Goal: Task Accomplishment & Management: Manage account settings

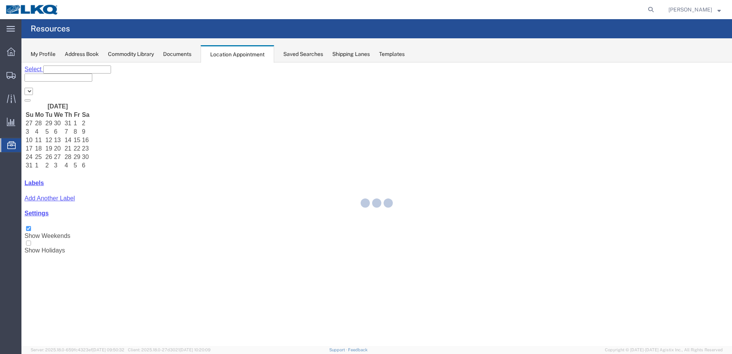
select select "28018"
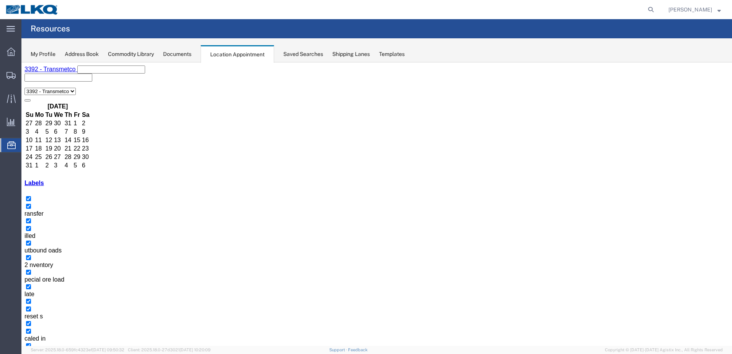
drag, startPoint x: 430, startPoint y: 147, endPoint x: 187, endPoint y: 264, distance: 269.7
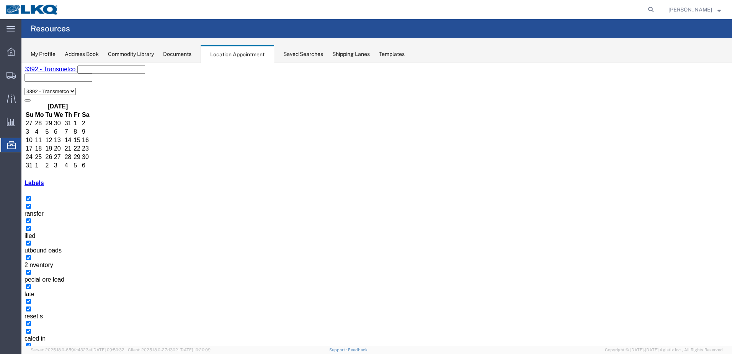
select select "1"
select select "23"
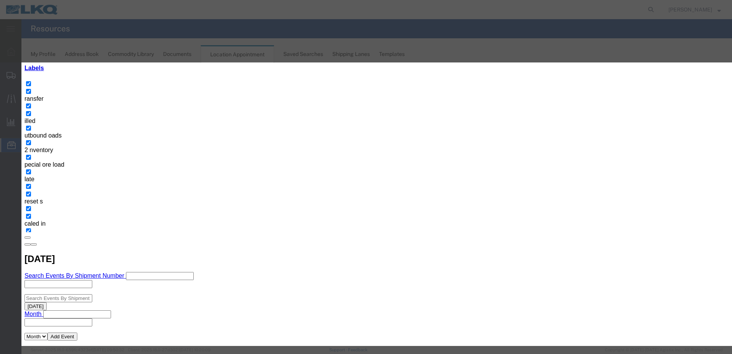
scroll to position [30, 0]
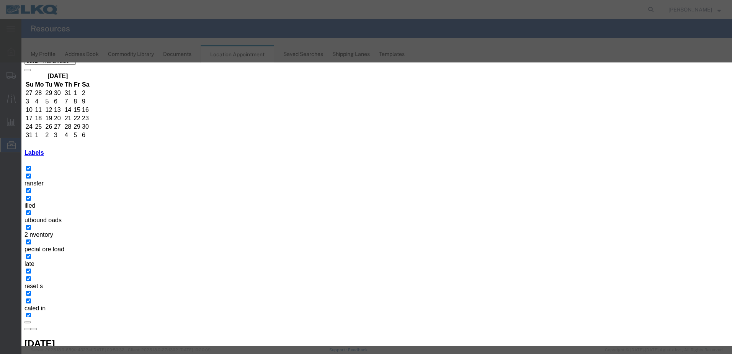
type input "lat"
select select "160"
drag, startPoint x: 350, startPoint y: 83, endPoint x: 313, endPoint y: 93, distance: 38.3
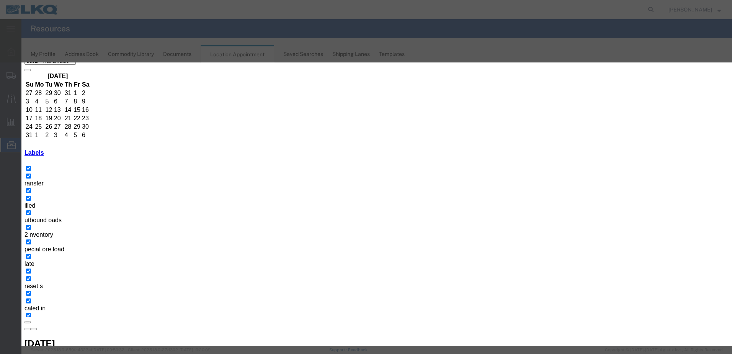
type textarea "Work in from 9/4. RG"
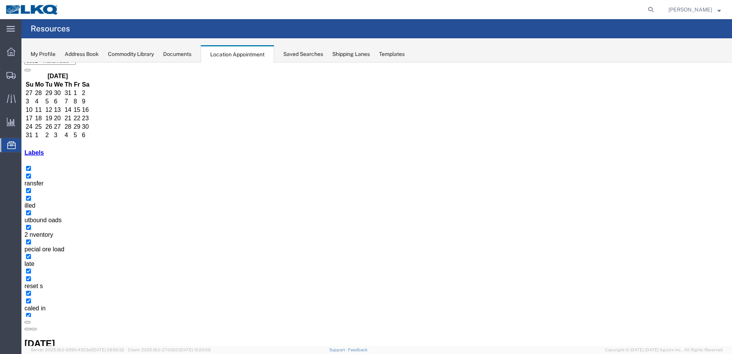
scroll to position [0, 0]
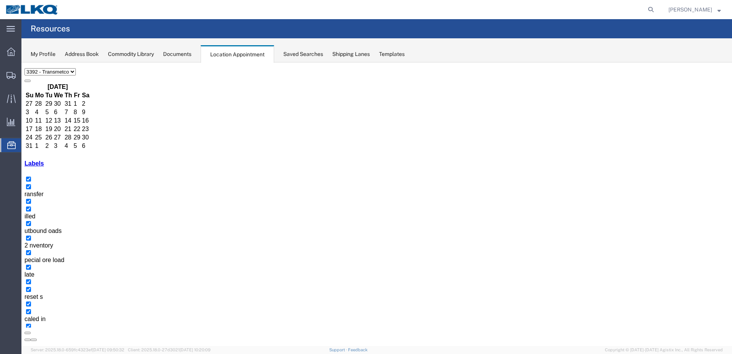
scroll to position [30, 0]
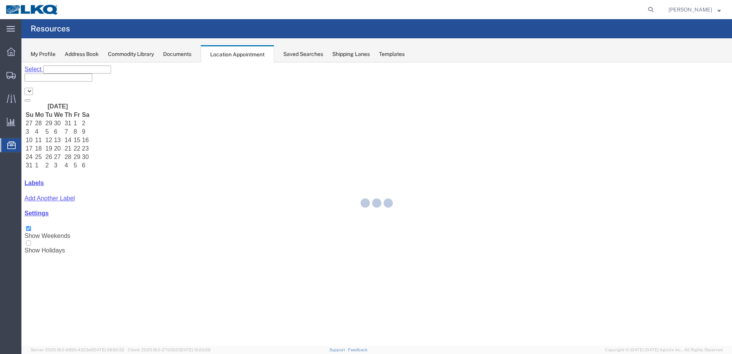
select select "28018"
